Goal: Find specific page/section: Find specific page/section

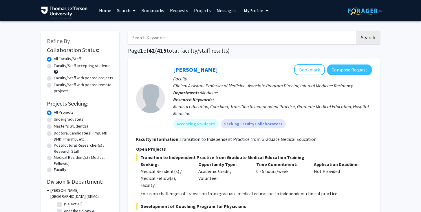
click at [188, 40] on input "Search Keywords" at bounding box center [241, 37] width 227 height 13
type input "[PERSON_NAME]"
click at [356, 31] on button "Search" at bounding box center [368, 37] width 24 height 13
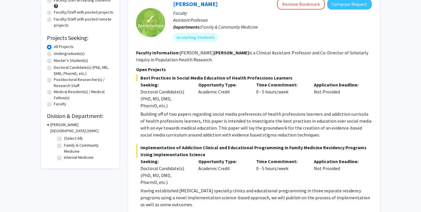
scroll to position [65, 0]
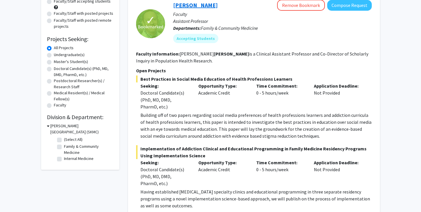
click at [194, 8] on link "[PERSON_NAME]" at bounding box center [195, 4] width 45 height 7
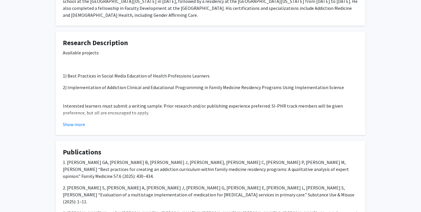
scroll to position [271, 0]
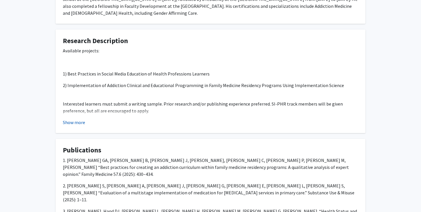
click at [80, 123] on button "Show more" at bounding box center [74, 122] width 22 height 7
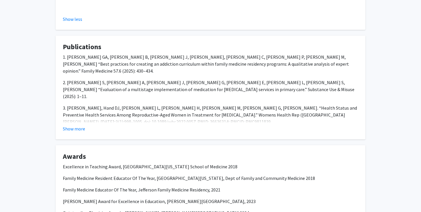
scroll to position [385, 0]
